Goal: Book appointment/travel/reservation

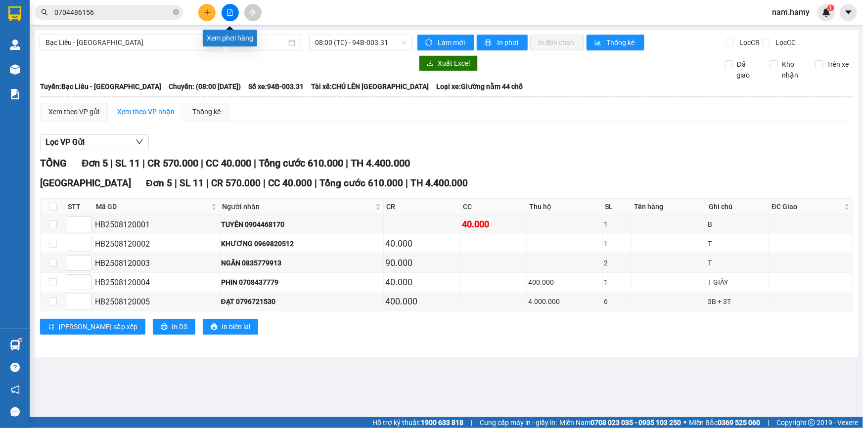
click at [229, 16] on button at bounding box center [230, 12] width 17 height 17
click at [229, 11] on icon "file-add" at bounding box center [230, 12] width 7 height 7
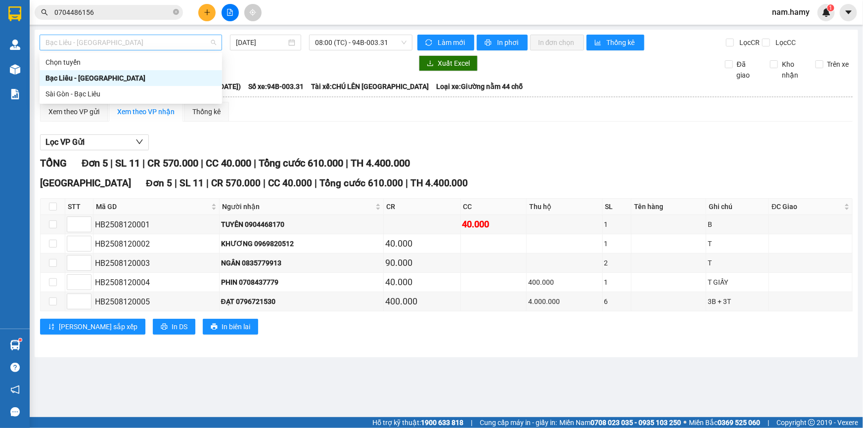
click at [122, 41] on span "Bạc Liêu - [GEOGRAPHIC_DATA]" at bounding box center [131, 42] width 171 height 15
click at [146, 93] on div "Sài Gòn - Bạc Liêu" at bounding box center [131, 94] width 171 height 11
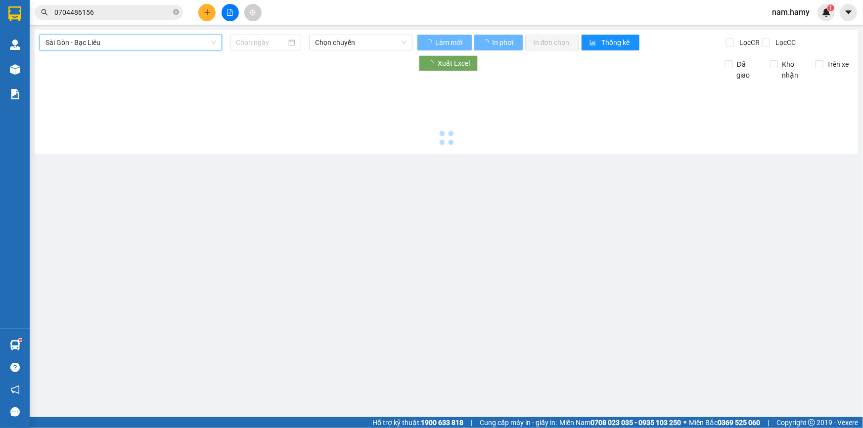
type input "[DATE]"
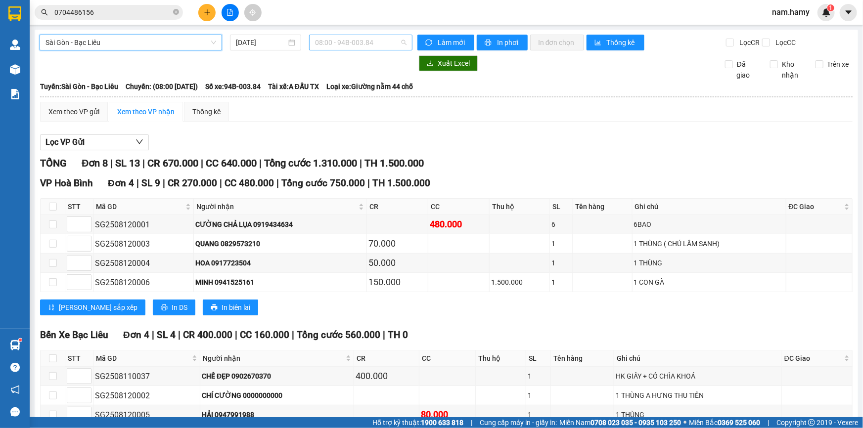
click at [353, 38] on span "08:00 - 94B-003.84" at bounding box center [361, 42] width 92 height 15
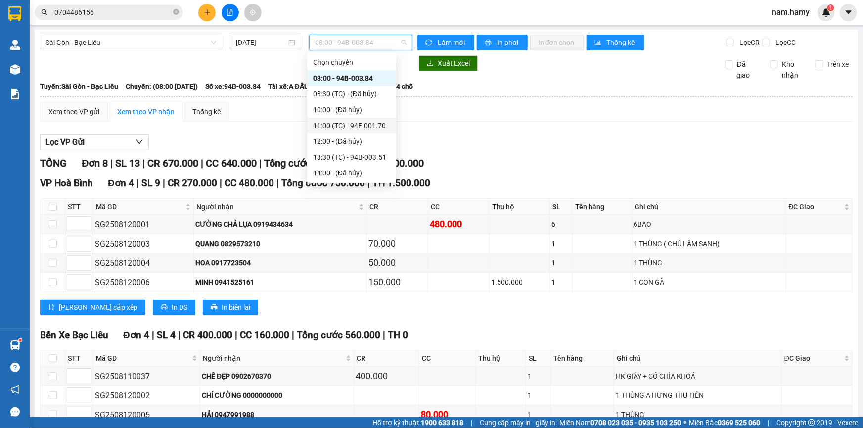
click at [366, 119] on div "11:00 (TC) - 94E-001.70" at bounding box center [351, 126] width 89 height 16
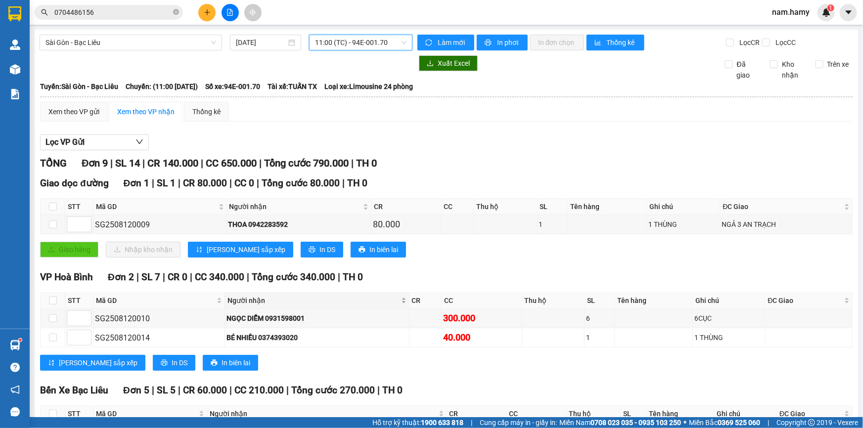
drag, startPoint x: 256, startPoint y: 125, endPoint x: 319, endPoint y: 295, distance: 182.0
click at [314, 275] on div "[GEOGRAPHIC_DATA] - Bạc Liêu [DATE] 11:00 11:00 (TC) - 94E-001.70 Làm mới In ph…" at bounding box center [447, 344] width 824 height 629
